Goal: Navigation & Orientation: Understand site structure

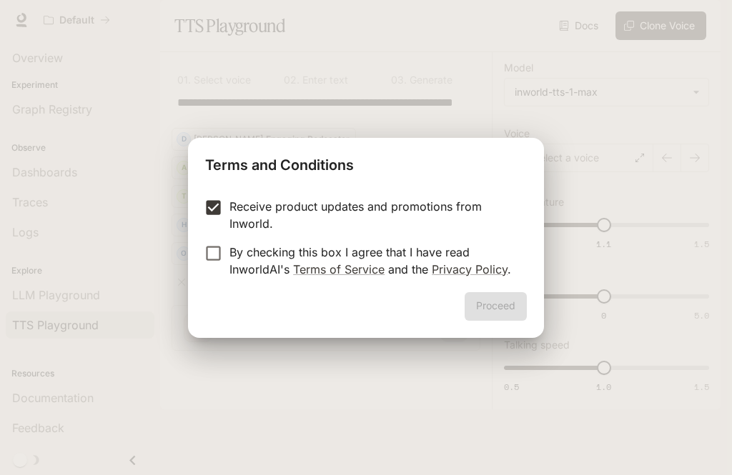
click at [495, 304] on div "Proceed" at bounding box center [366, 315] width 356 height 46
click at [487, 297] on div "Proceed" at bounding box center [366, 315] width 356 height 46
click at [498, 292] on button "Proceed" at bounding box center [496, 306] width 62 height 29
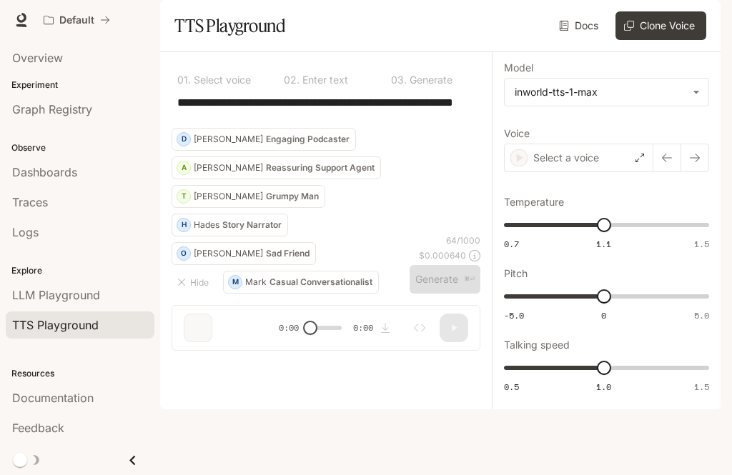
click at [36, 105] on span "Graph Registry" at bounding box center [52, 109] width 80 height 17
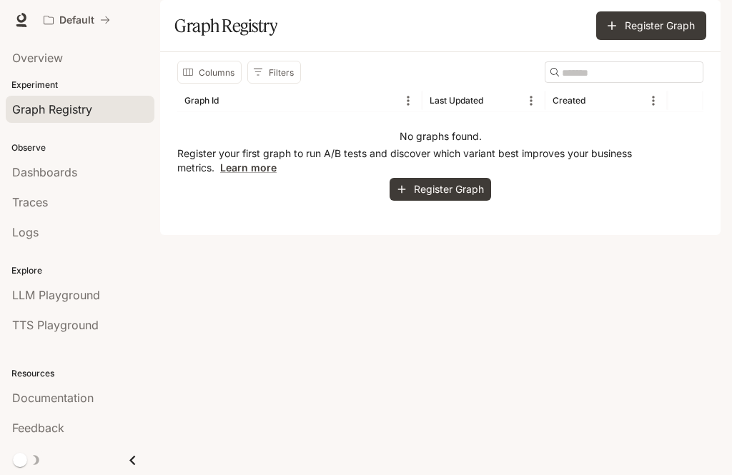
click at [25, 70] on link "Overview" at bounding box center [80, 57] width 149 height 27
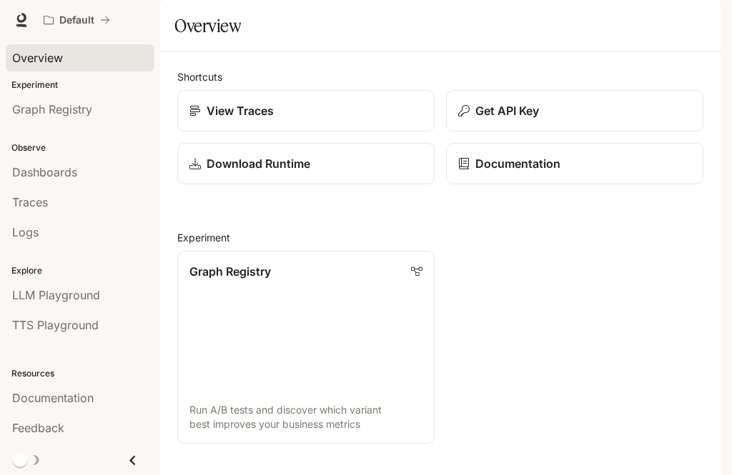
click at [9, 184] on link "Dashboards" at bounding box center [80, 172] width 149 height 27
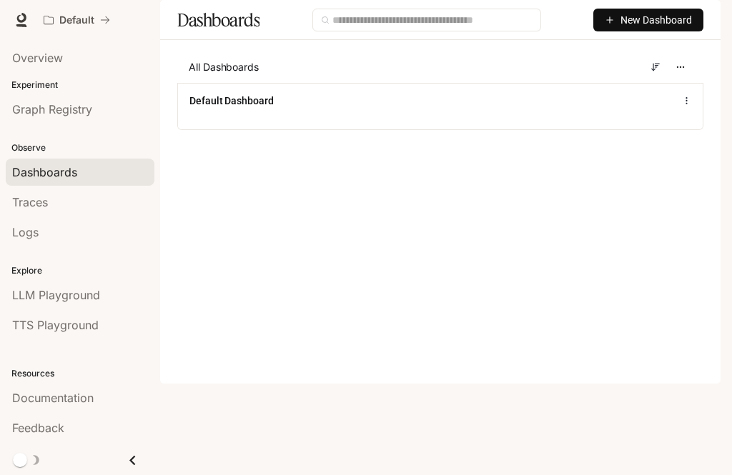
click at [15, 199] on span "Traces" at bounding box center [30, 202] width 36 height 17
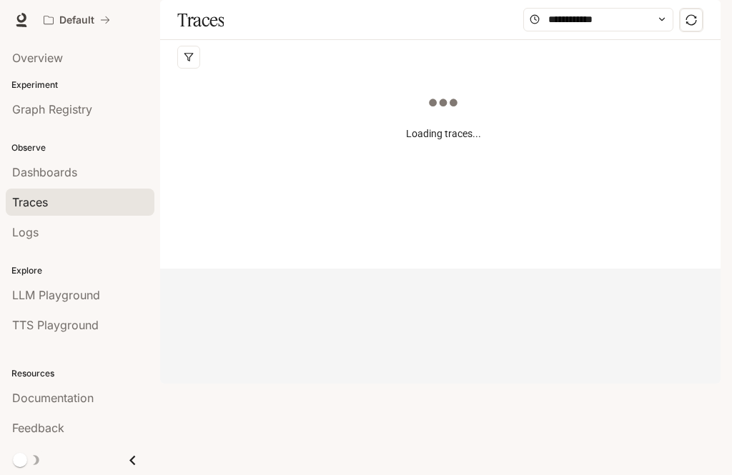
click at [10, 232] on link "Logs" at bounding box center [80, 232] width 149 height 27
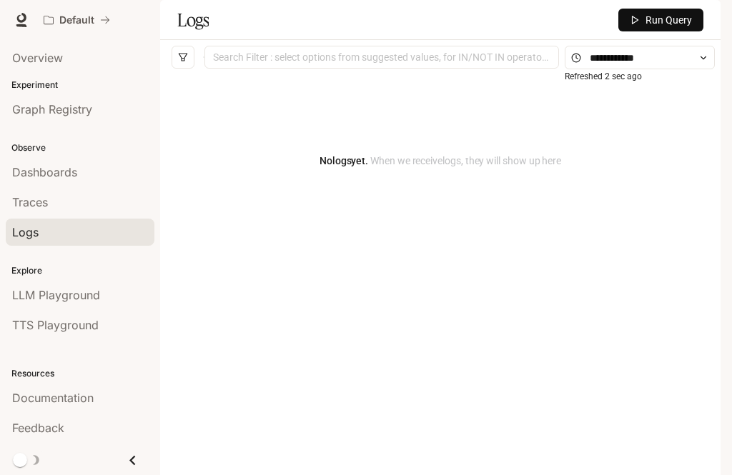
click at [18, 303] on span "LLM Playground" at bounding box center [56, 295] width 88 height 17
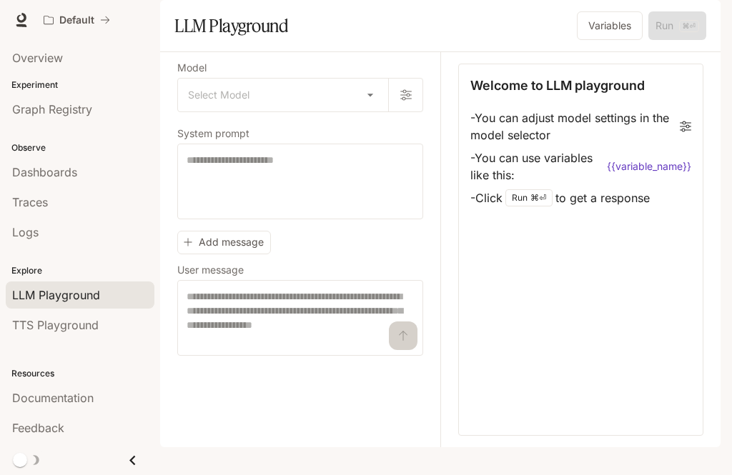
click at [14, 330] on span "TTS Playground" at bounding box center [55, 325] width 87 height 17
